Goal: Task Accomplishment & Management: Use online tool/utility

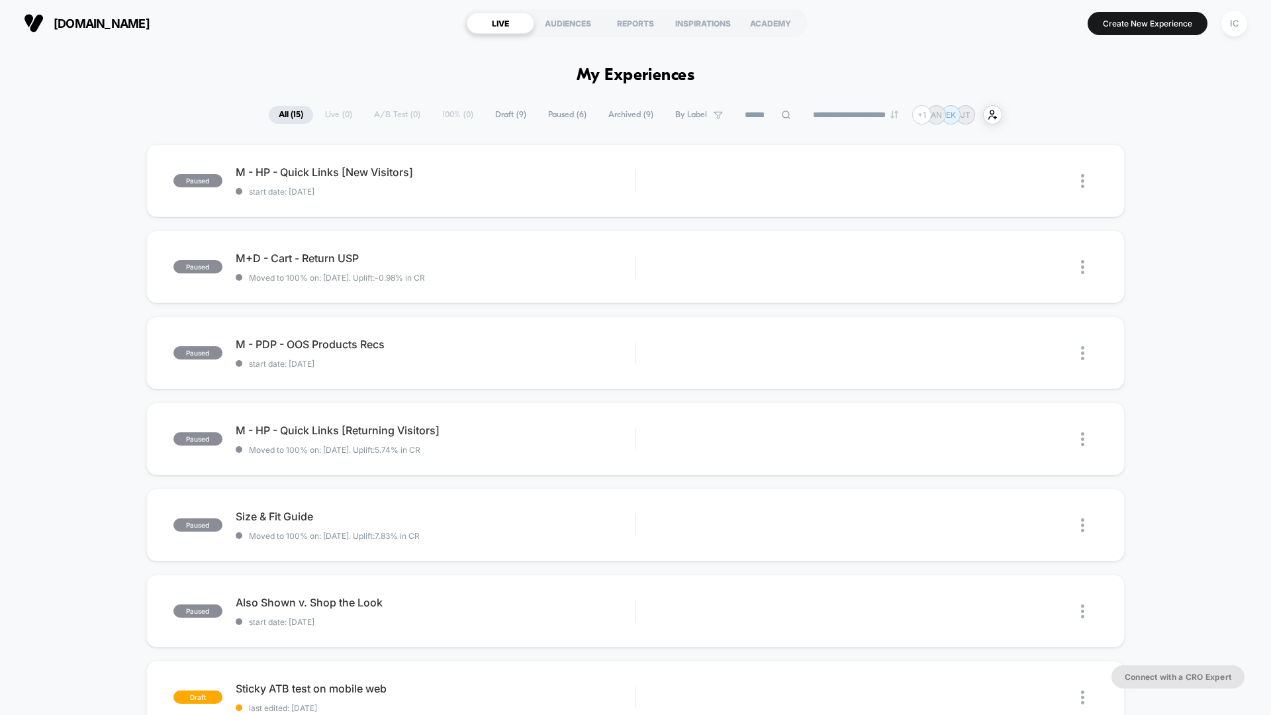
click at [1156, 24] on button "Create New Experience" at bounding box center [1148, 23] width 120 height 23
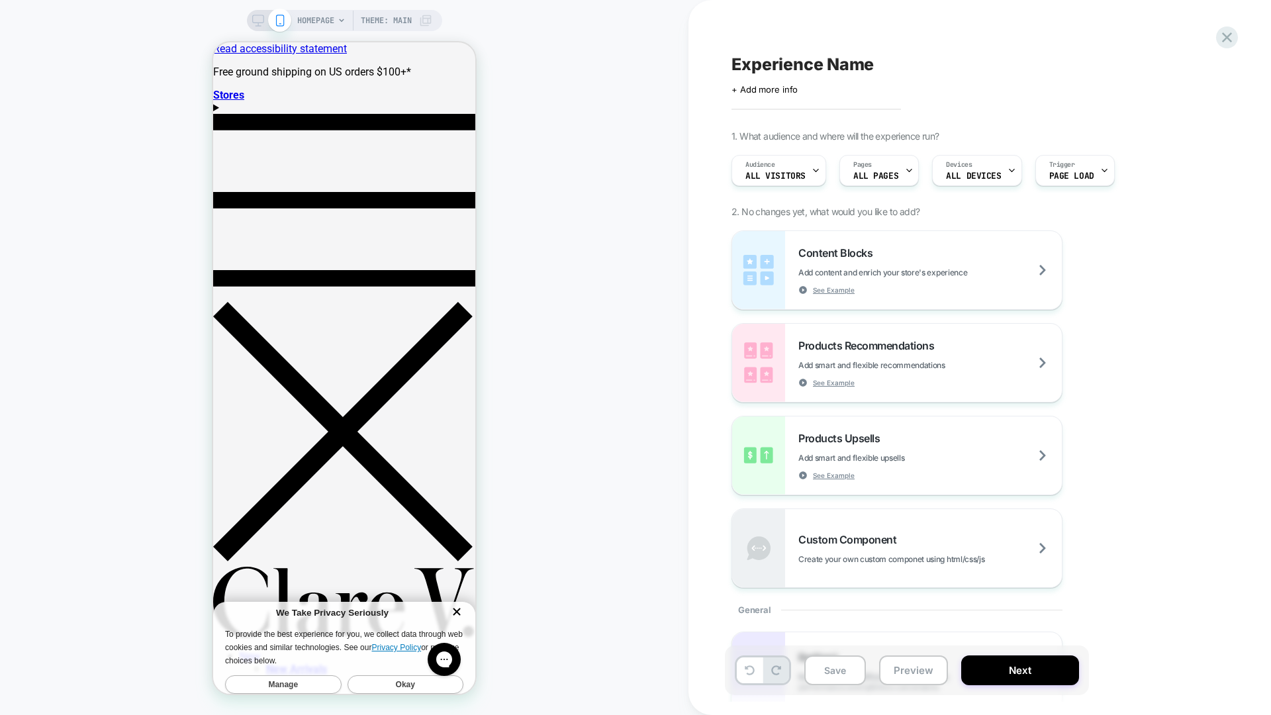
click at [781, 71] on span "Experience Name" at bounding box center [803, 64] width 142 height 20
type textarea "**********"
click at [1222, 39] on icon at bounding box center [1227, 37] width 18 height 18
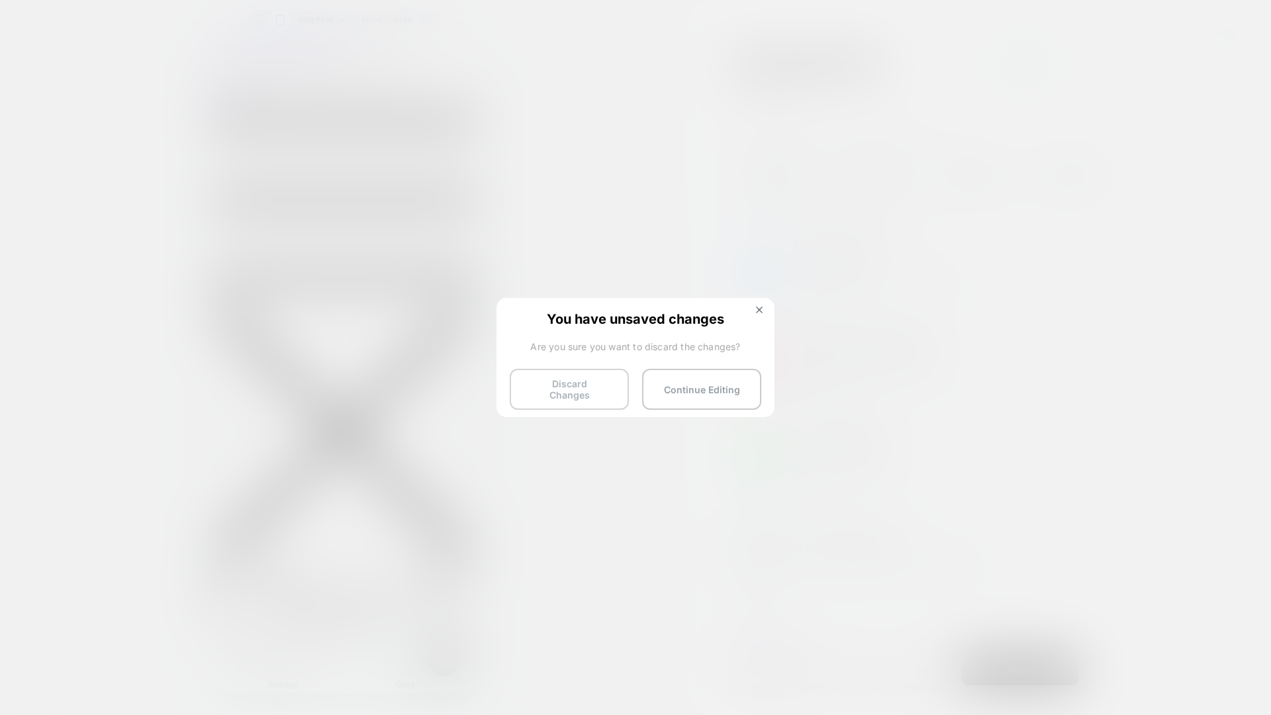
click at [561, 390] on button "Discard Changes" at bounding box center [569, 389] width 119 height 41
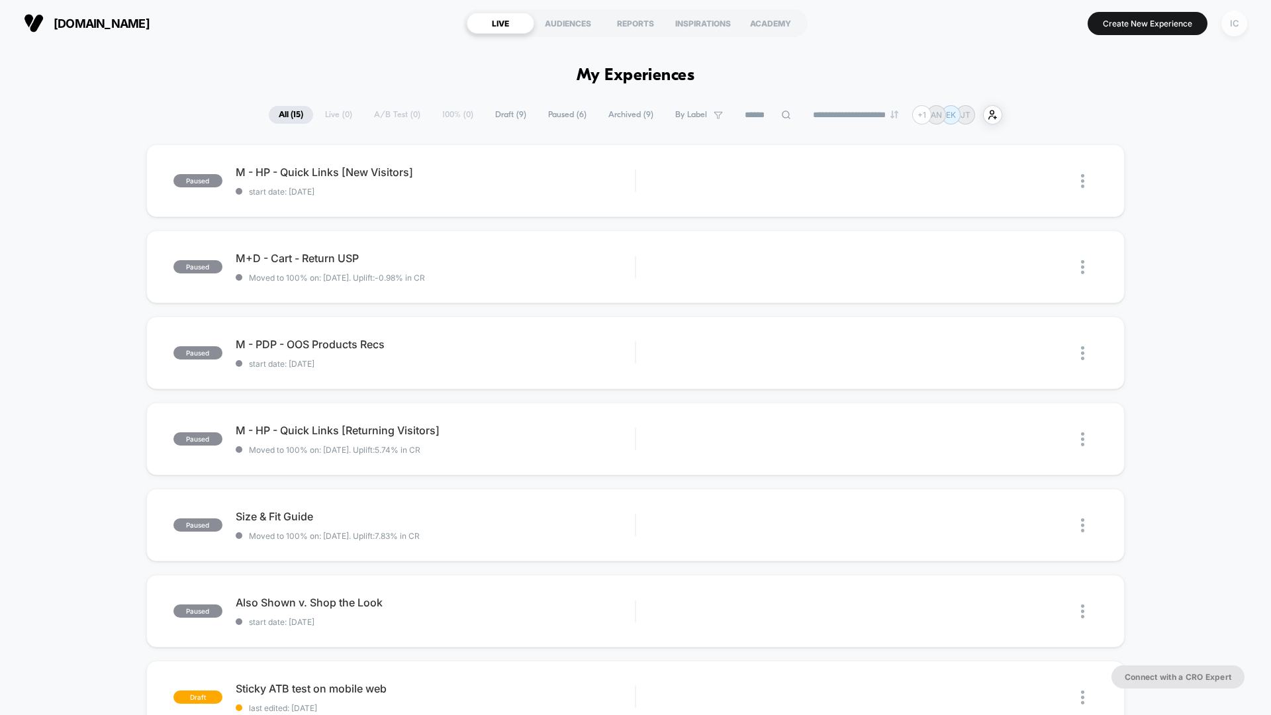
click at [1235, 27] on div "IC" at bounding box center [1235, 24] width 26 height 26
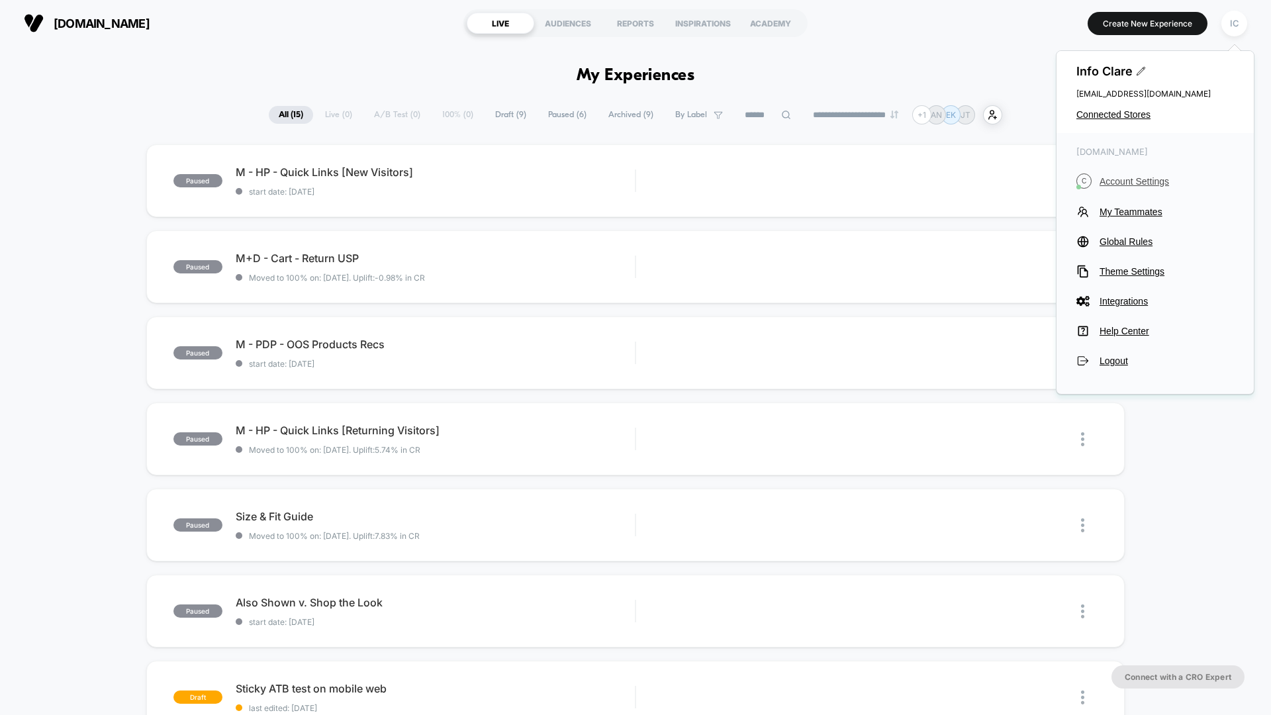
click at [1130, 183] on span "Account Settings" at bounding box center [1167, 181] width 134 height 11
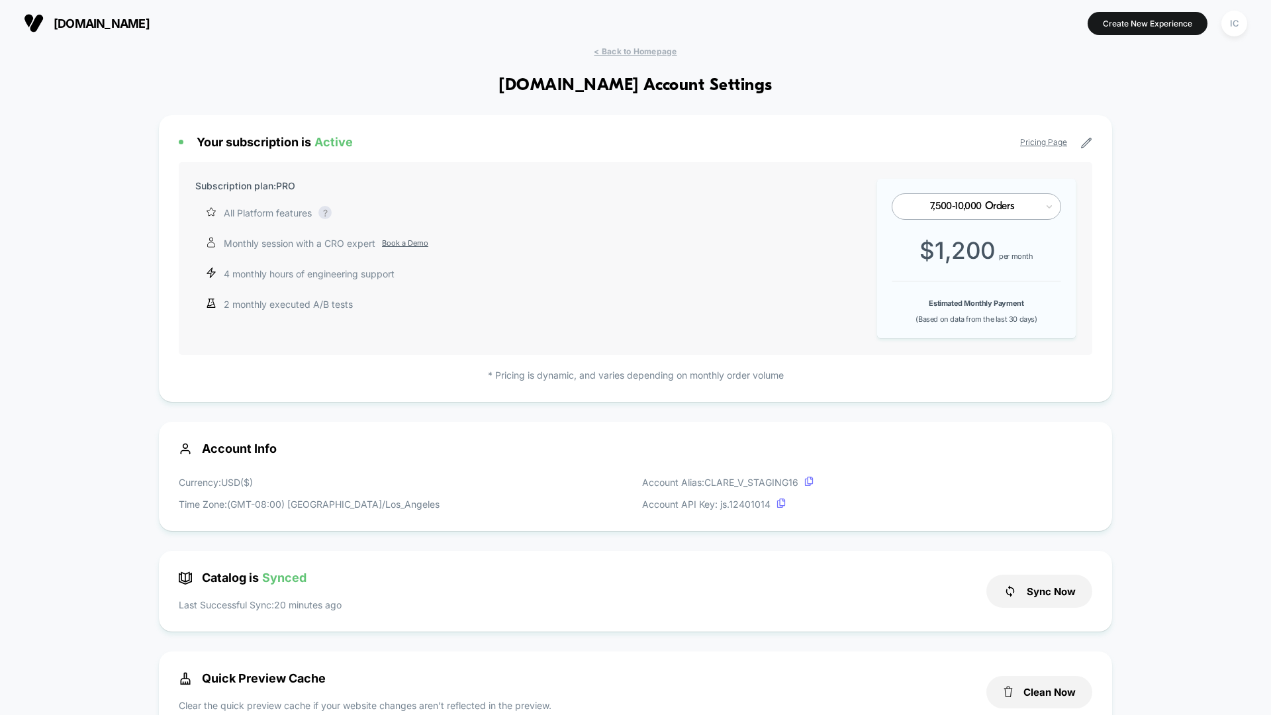
click at [1236, 38] on div "IC" at bounding box center [1235, 23] width 34 height 33
click at [1236, 28] on div "IC" at bounding box center [1235, 24] width 26 height 26
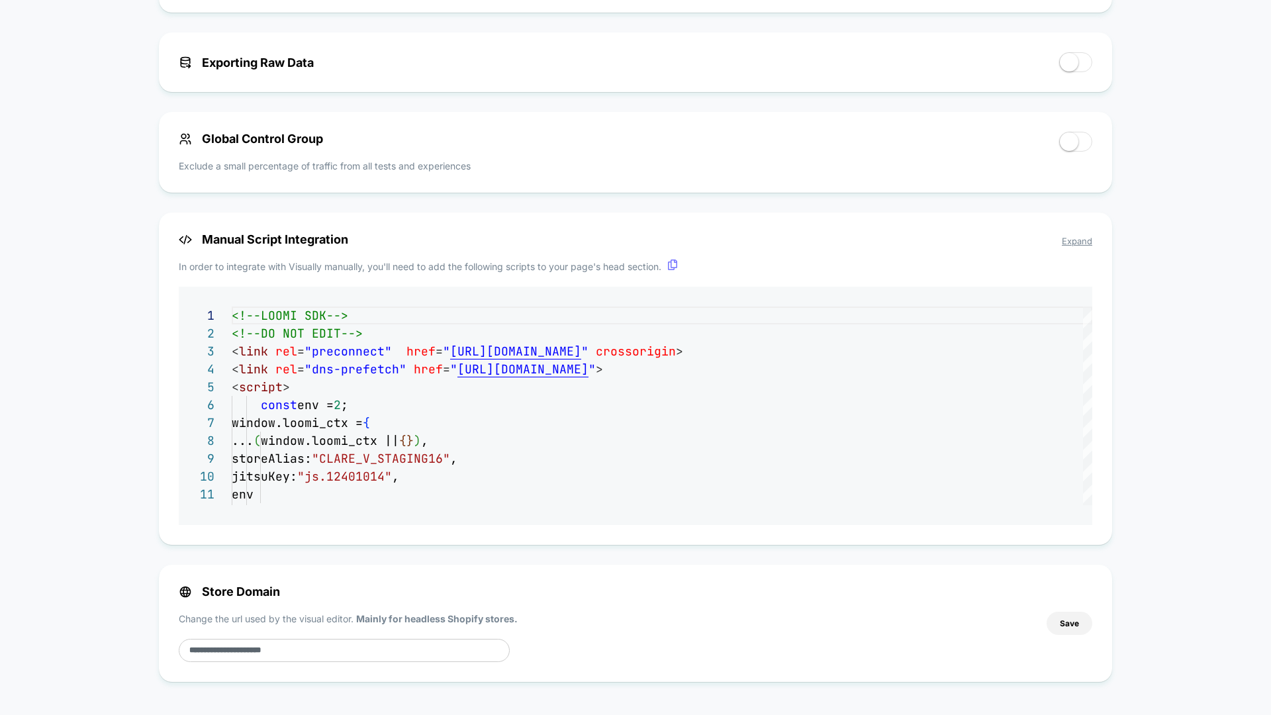
scroll to position [929, 0]
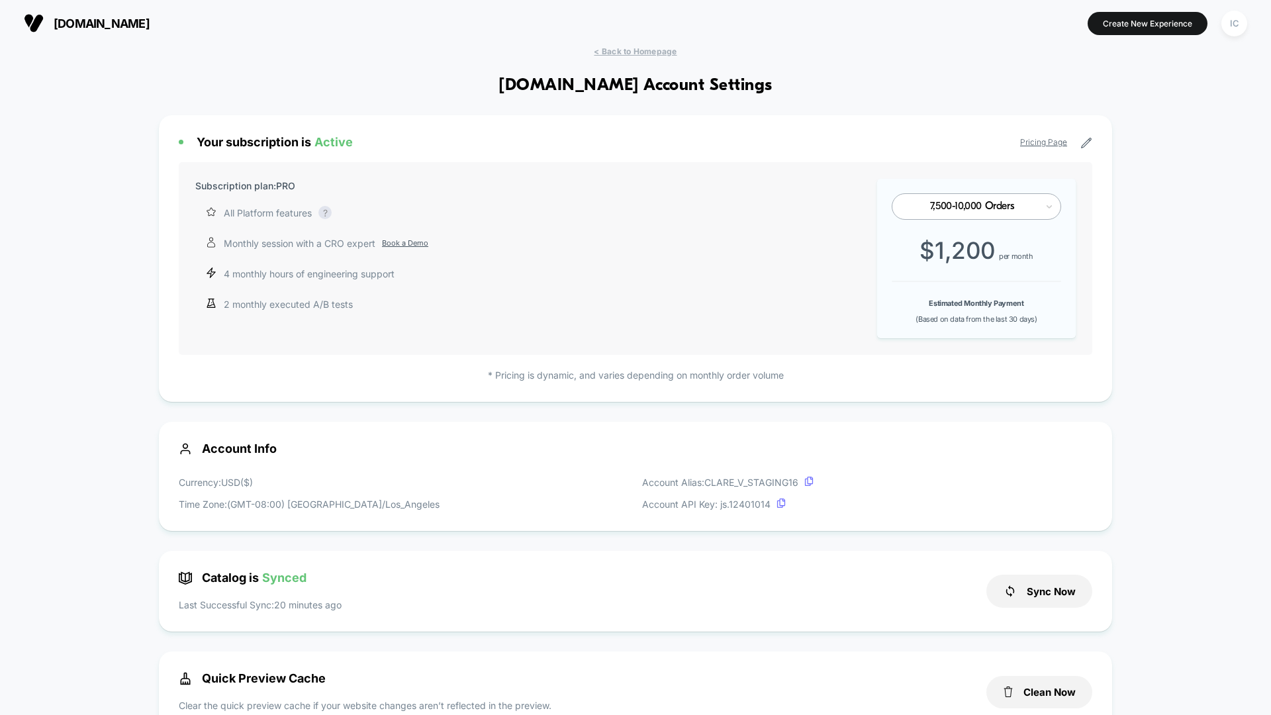
click at [614, 55] on span "< Back to Homepage" at bounding box center [635, 51] width 83 height 10
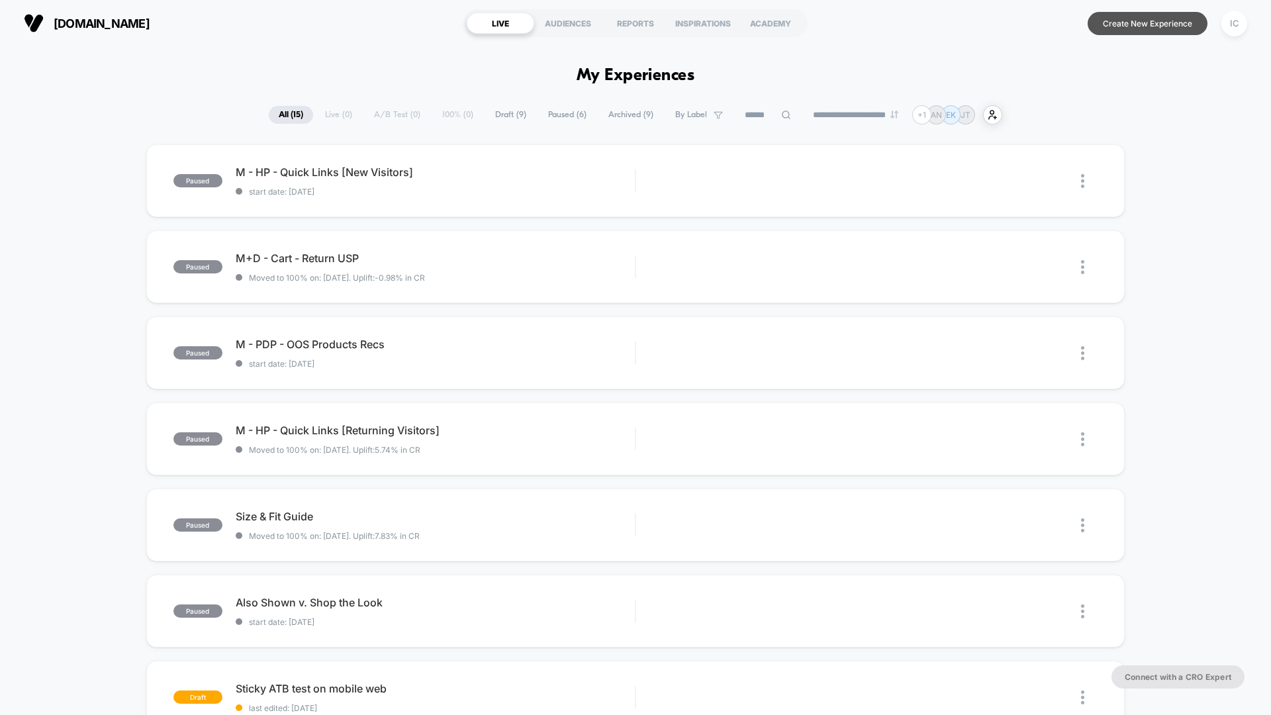
click at [1159, 23] on button "Create New Experience" at bounding box center [1148, 23] width 120 height 23
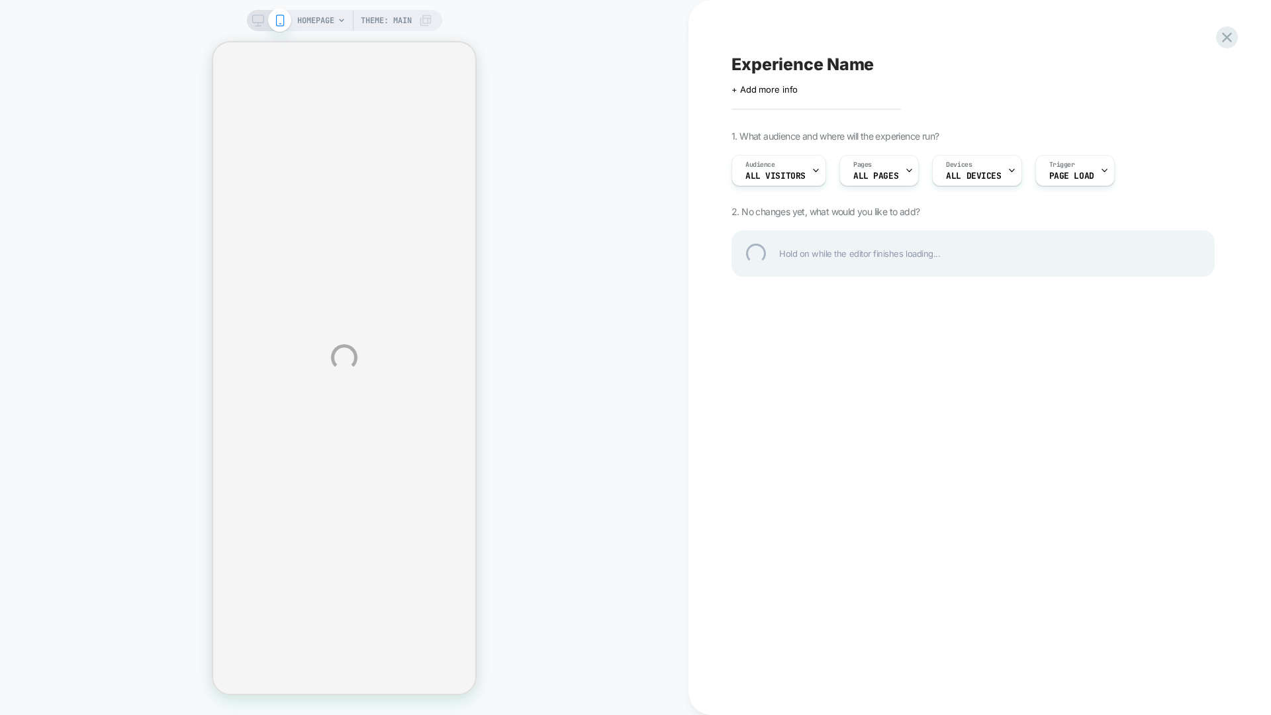
click at [980, 175] on div "HOMEPAGE Theme: MAIN Experience Name Click to edit experience details + Add mor…" at bounding box center [635, 357] width 1271 height 715
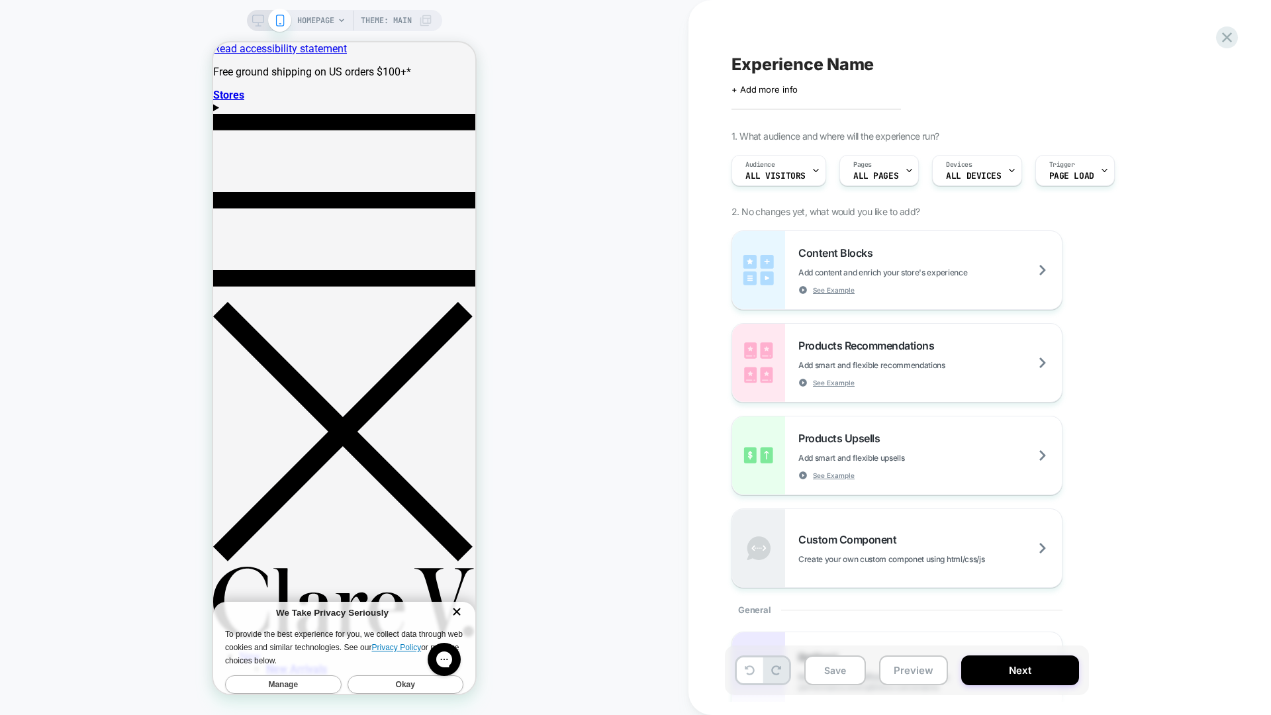
click at [999, 170] on div "Devices ALL DEVICES" at bounding box center [973, 171] width 81 height 30
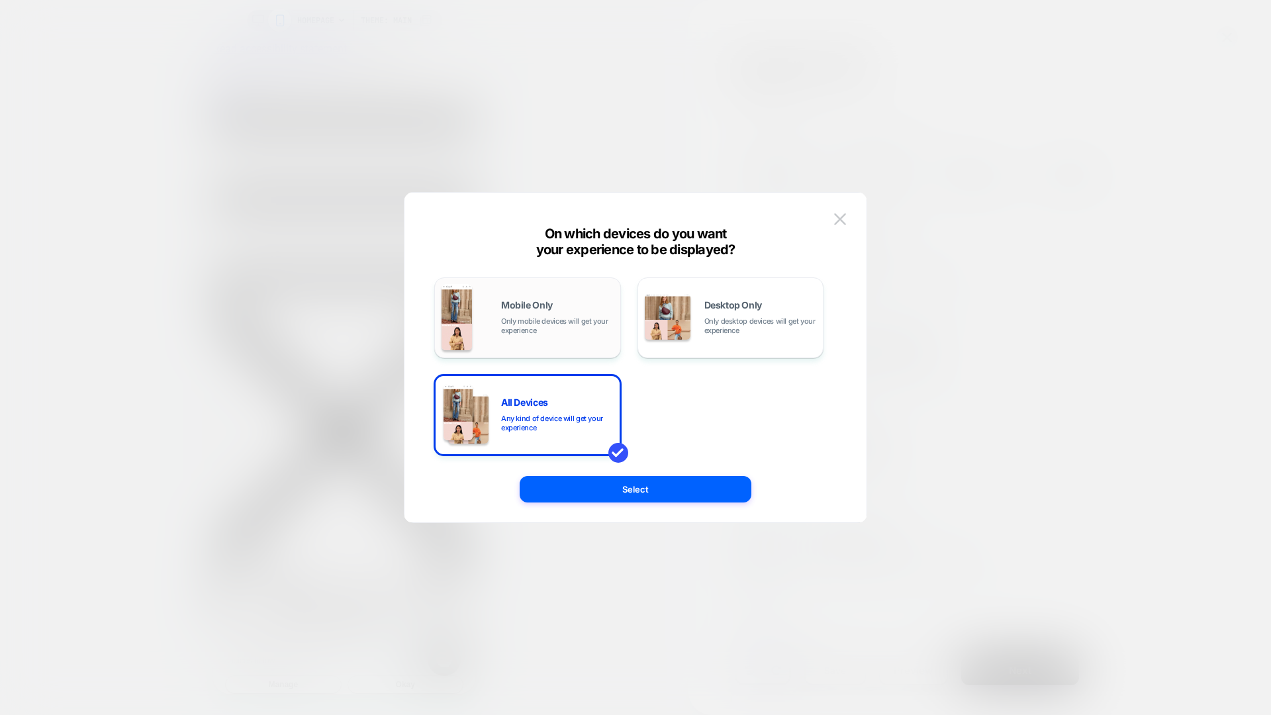
click at [521, 340] on div "Mobile Only Only mobile devices will get your experience" at bounding box center [528, 318] width 172 height 68
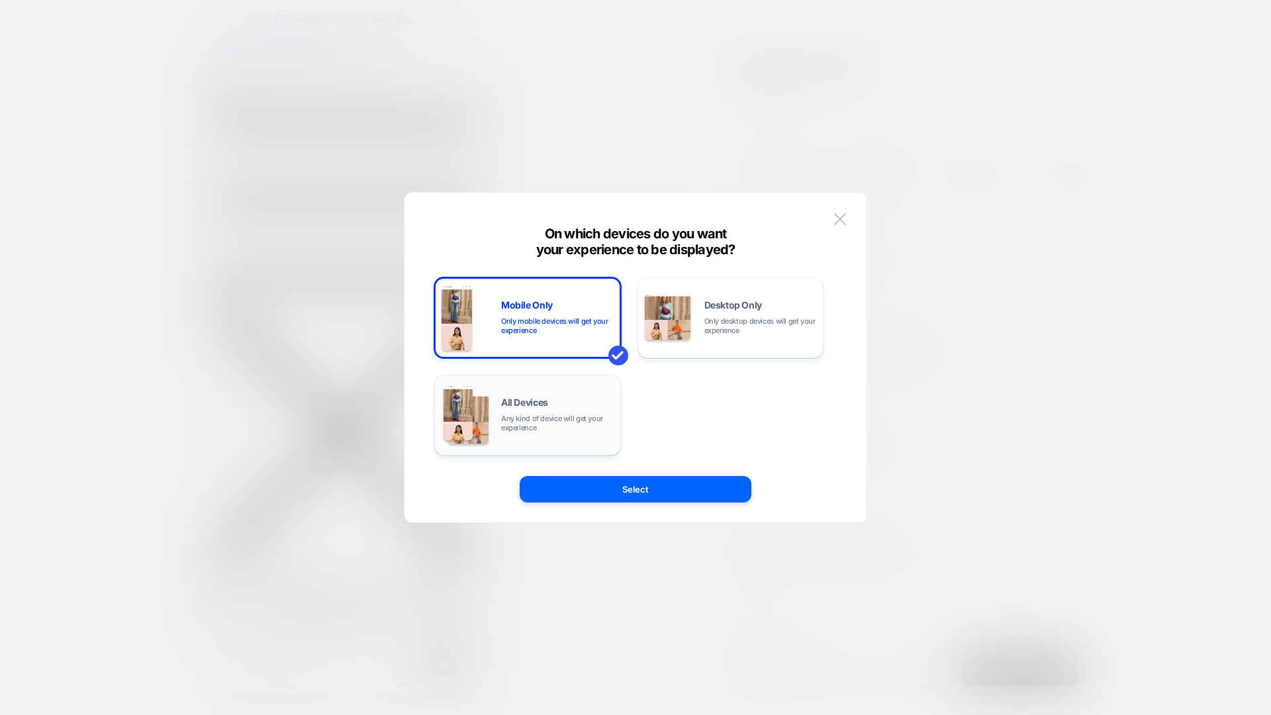
click at [590, 419] on span "Any kind of device will get your experience" at bounding box center [557, 423] width 113 height 19
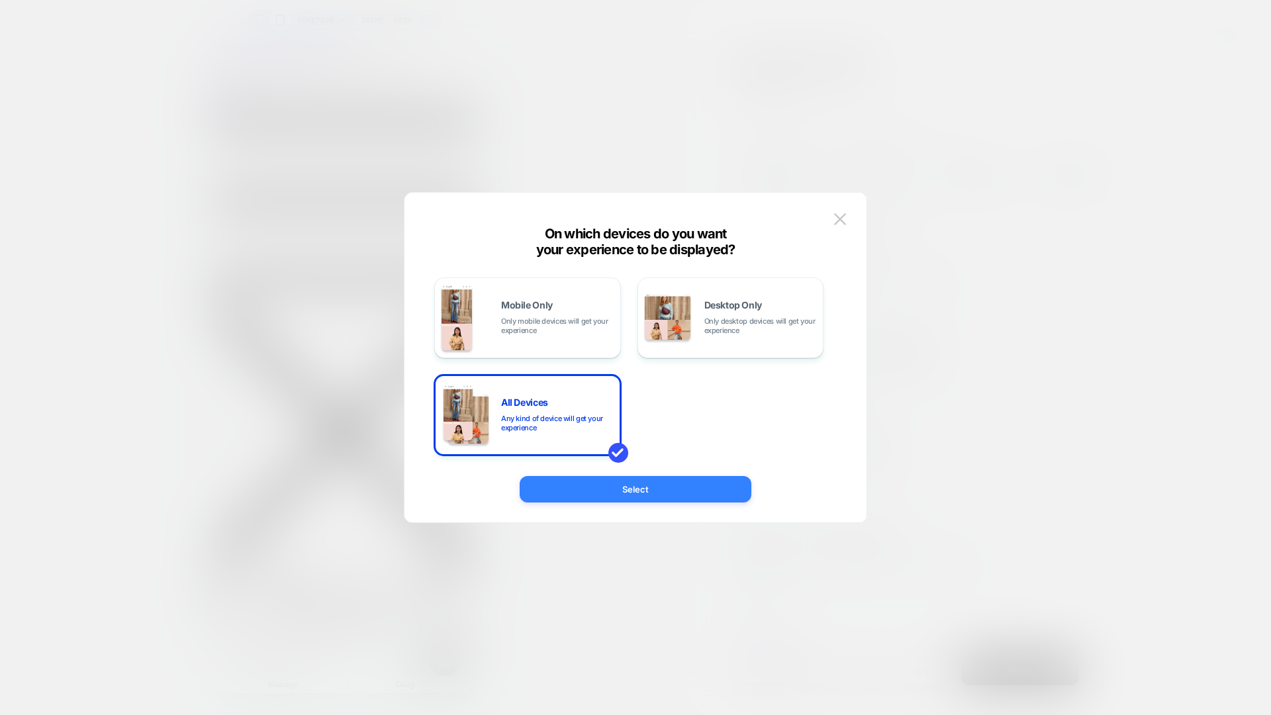
click at [659, 495] on button "Select" at bounding box center [636, 489] width 232 height 26
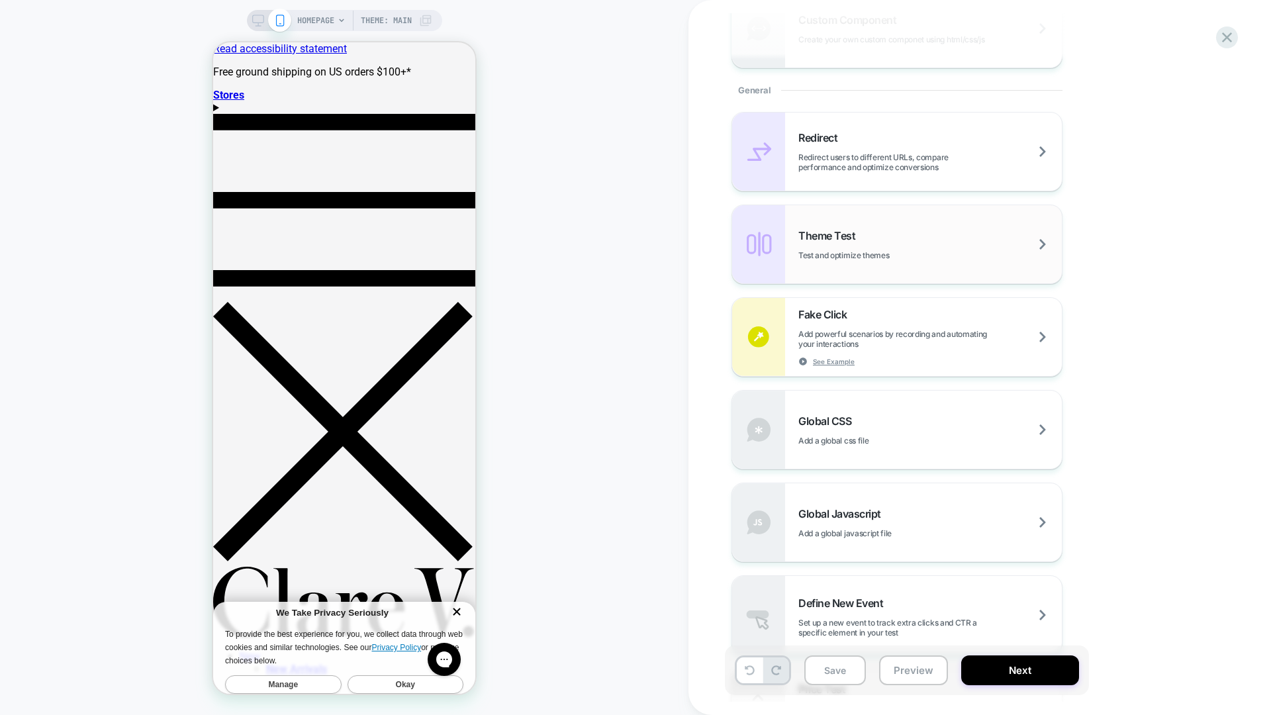
scroll to position [528, 0]
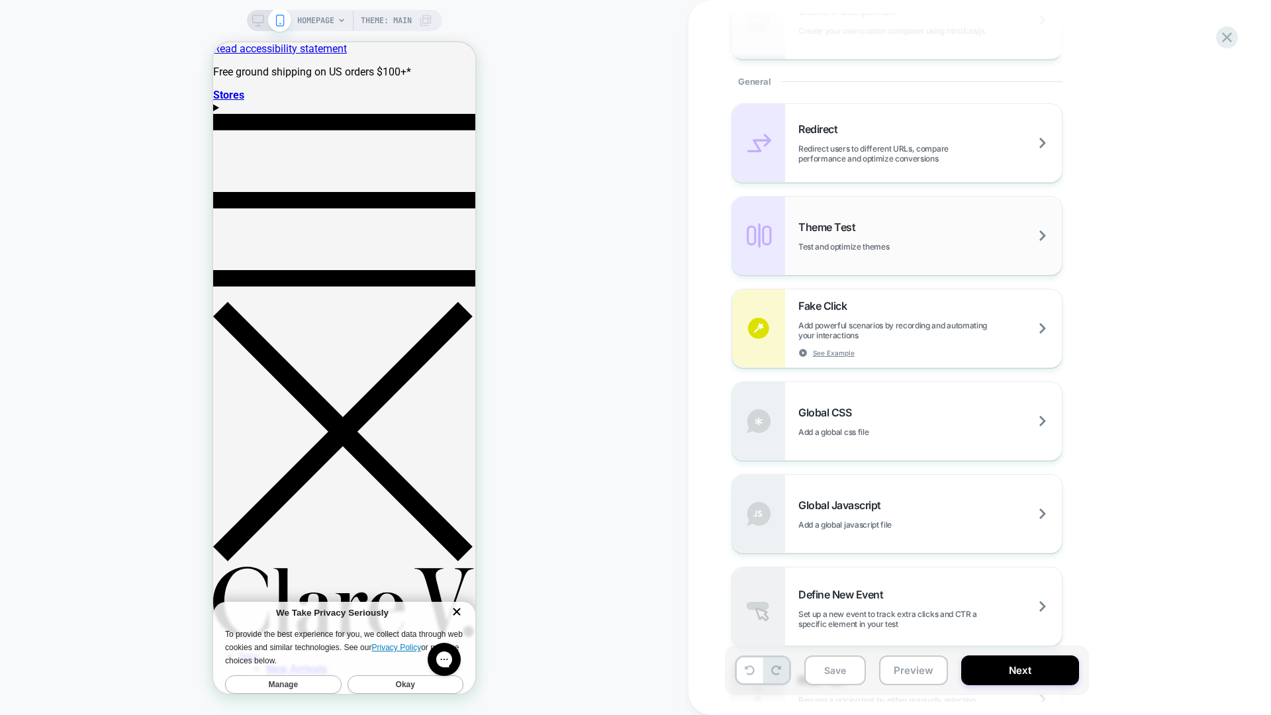
click at [890, 265] on div "Theme Test Test and optimize themes" at bounding box center [897, 236] width 330 height 78
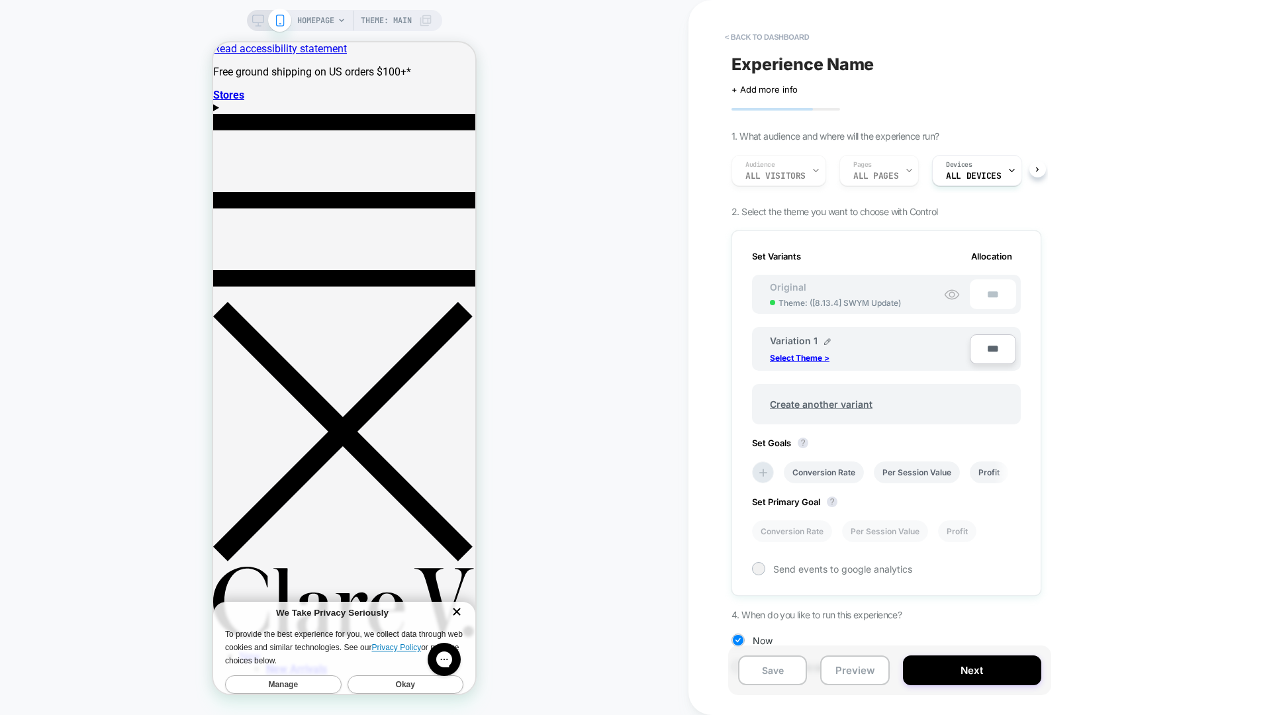
scroll to position [0, 1]
drag, startPoint x: 747, startPoint y: 209, endPoint x: 898, endPoint y: 210, distance: 151.0
click at [898, 210] on span "2. Select the theme you want to choose with Control" at bounding box center [835, 211] width 206 height 11
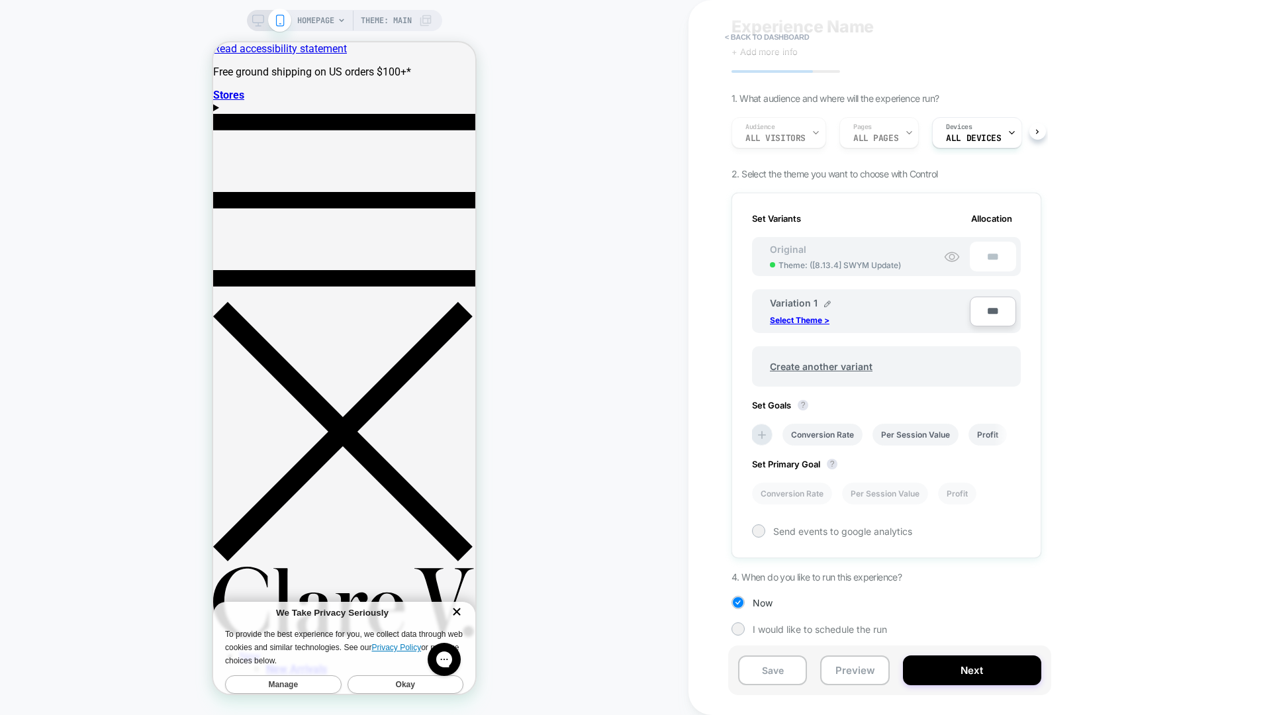
scroll to position [5, 0]
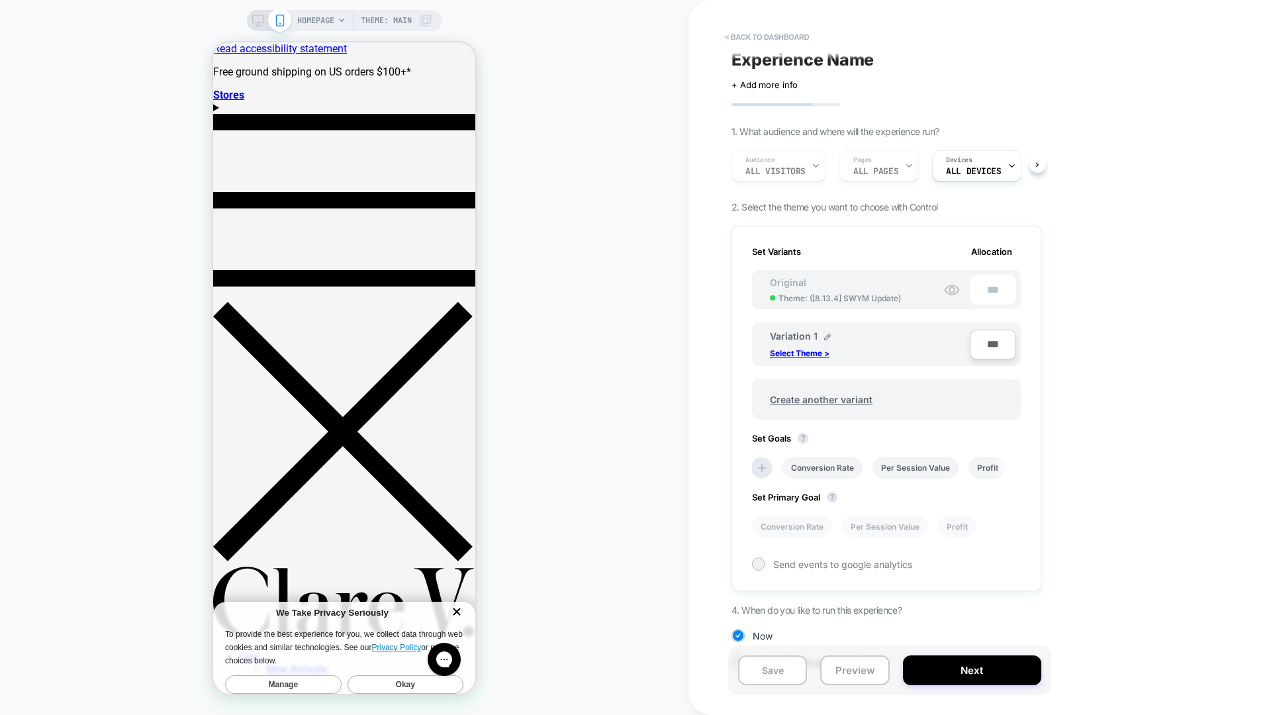
click at [1104, 203] on div "< back to dashboard Experience Name Click to edit experience details + Add more…" at bounding box center [980, 357] width 583 height 715
